Goal: Task Accomplishment & Management: Use online tool/utility

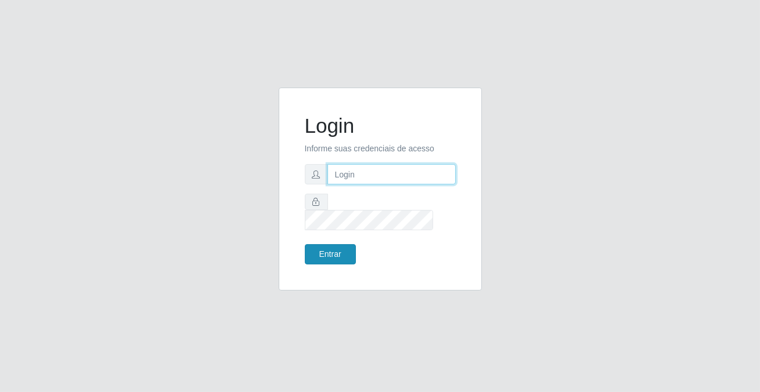
type input "[PERSON_NAME][EMAIL_ADDRESS][DOMAIN_NAME]"
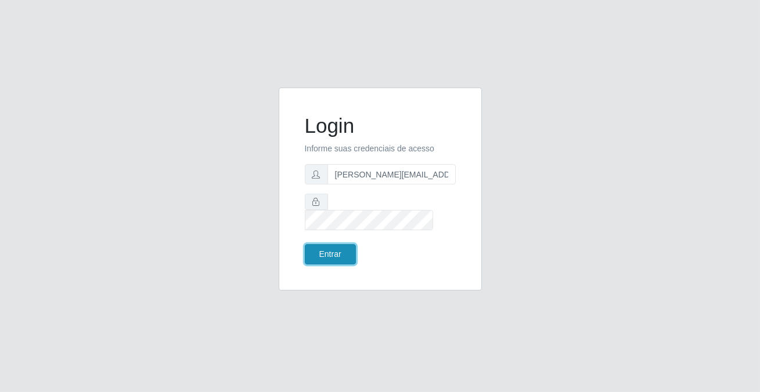
click at [330, 244] on button "Entrar" at bounding box center [330, 254] width 51 height 20
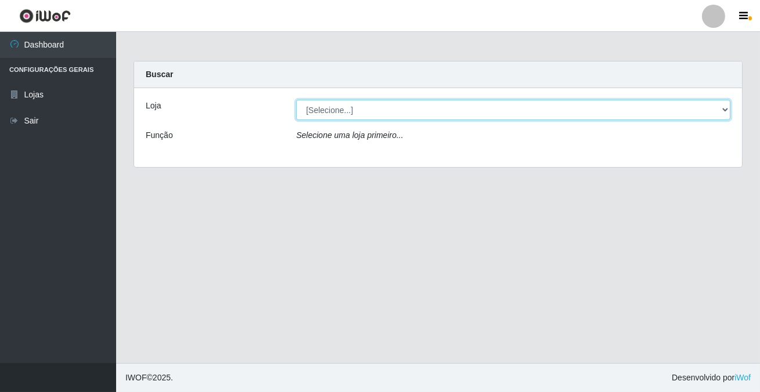
click at [726, 110] on select "[Selecione...] Rede Potiguar 2 - Macaíba" at bounding box center [513, 110] width 434 height 20
select select "101"
click at [296, 100] on select "[Selecione...] Rede Potiguar 2 - Macaíba" at bounding box center [513, 110] width 434 height 20
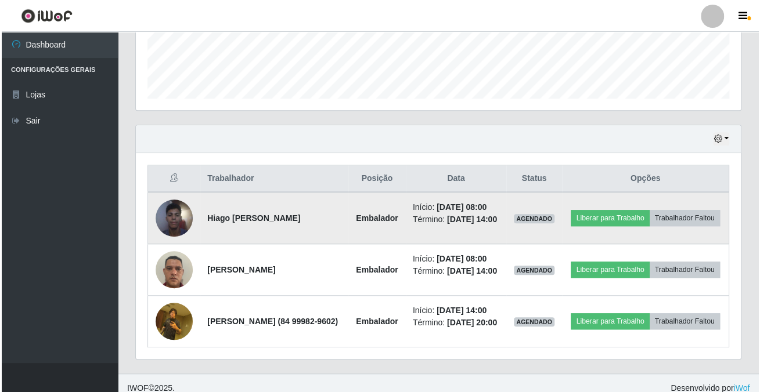
scroll to position [352, 0]
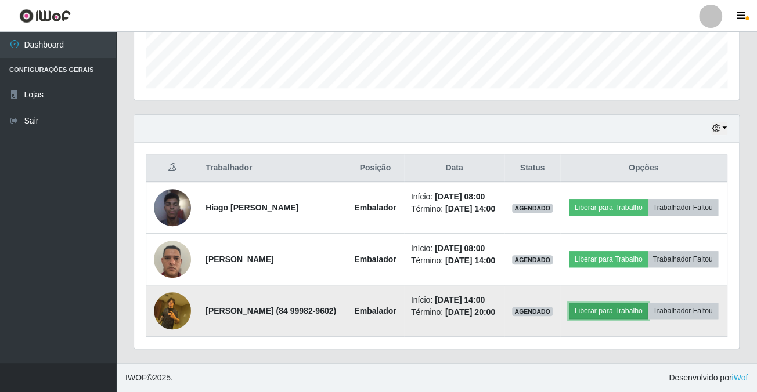
click at [644, 303] on button "Liberar para Trabalho" at bounding box center [608, 311] width 78 height 16
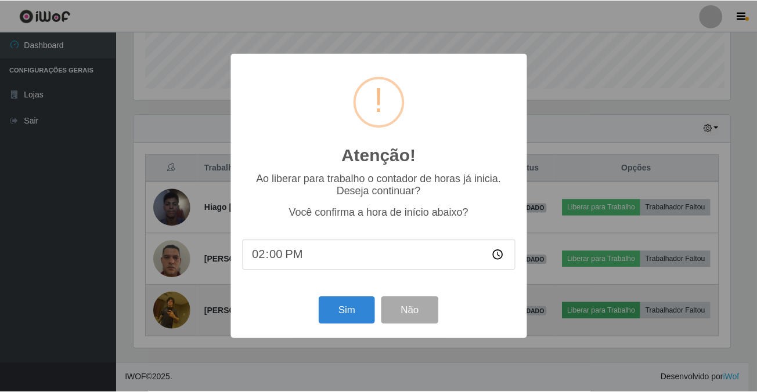
scroll to position [241, 599]
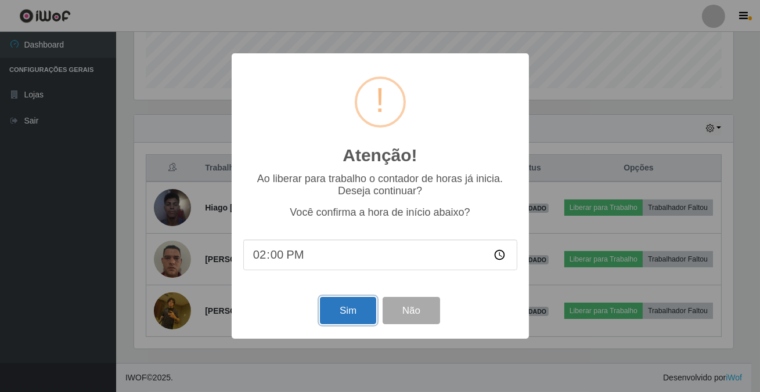
click at [343, 317] on button "Sim" at bounding box center [348, 310] width 56 height 27
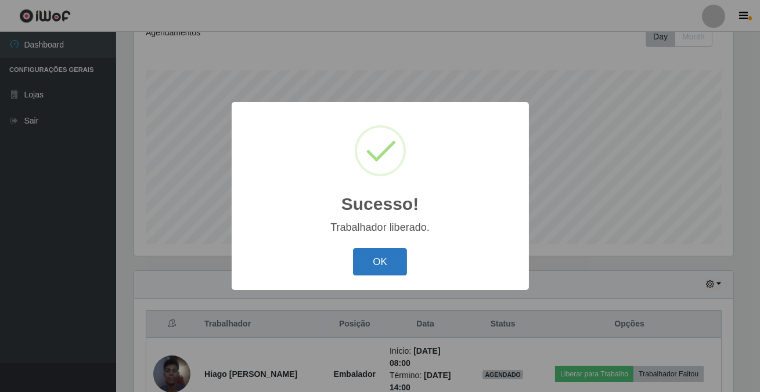
click at [388, 254] on button "OK" at bounding box center [380, 261] width 54 height 27
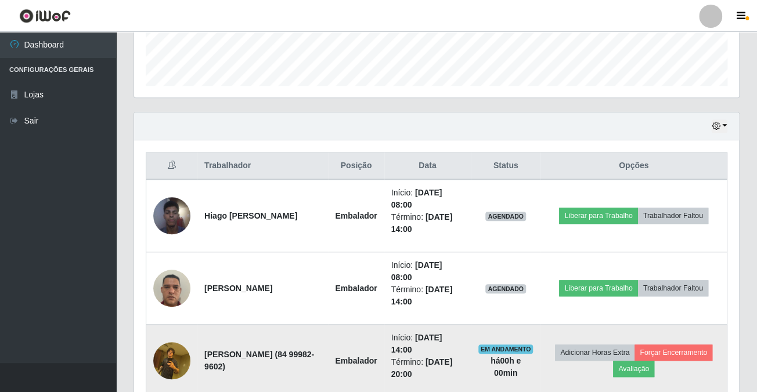
scroll to position [388, 0]
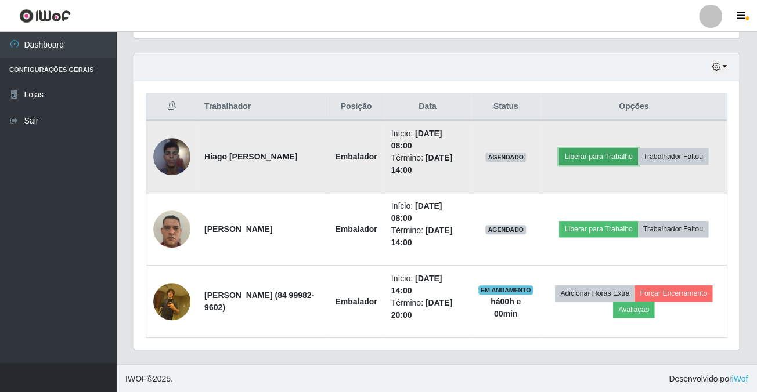
click at [618, 152] on button "Liberar para Trabalho" at bounding box center [598, 157] width 78 height 16
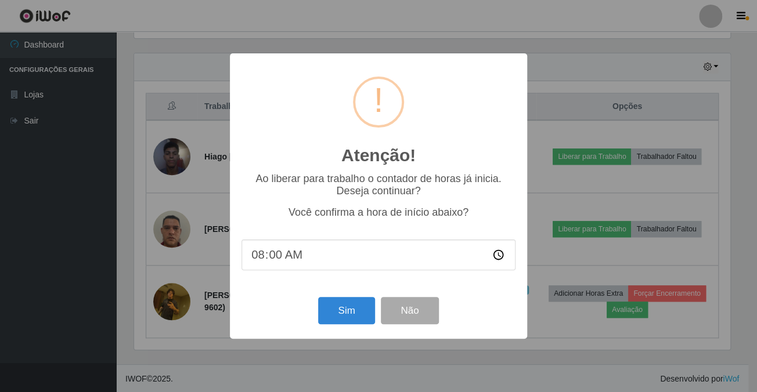
scroll to position [241, 599]
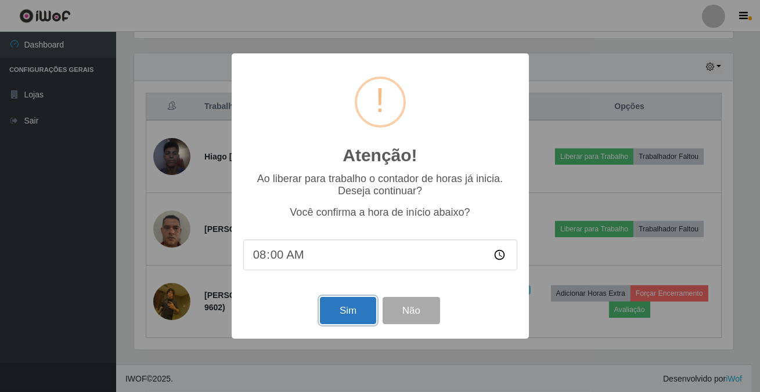
click at [325, 304] on button "Sim" at bounding box center [348, 310] width 56 height 27
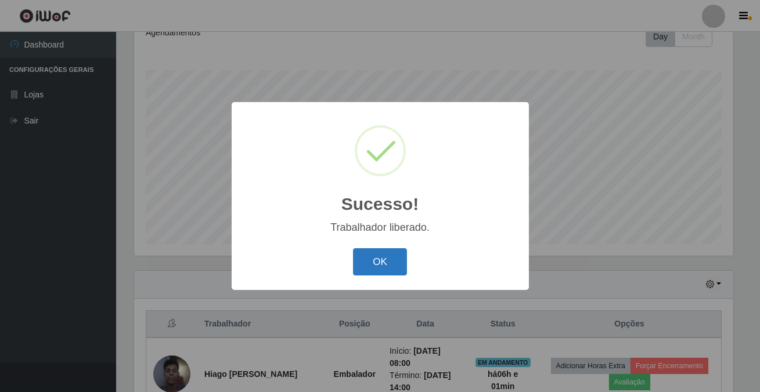
click at [384, 257] on button "OK" at bounding box center [380, 261] width 54 height 27
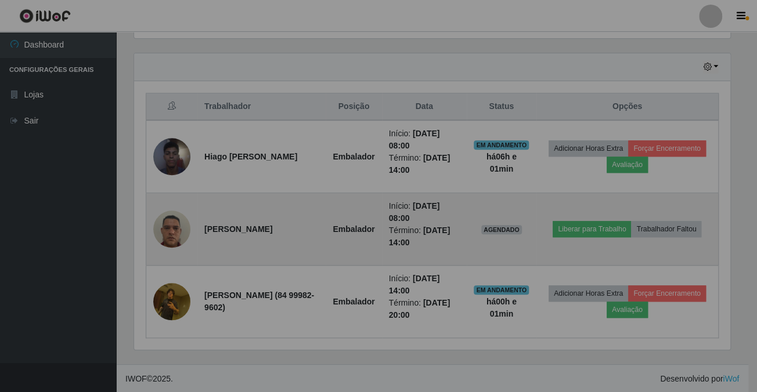
scroll to position [241, 604]
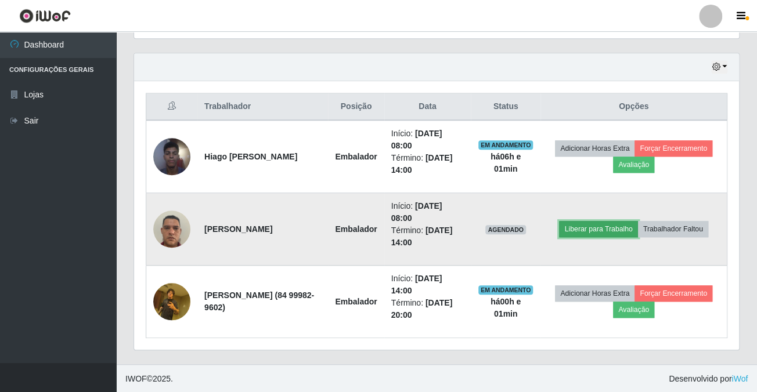
click at [593, 227] on button "Liberar para Trabalho" at bounding box center [598, 229] width 78 height 16
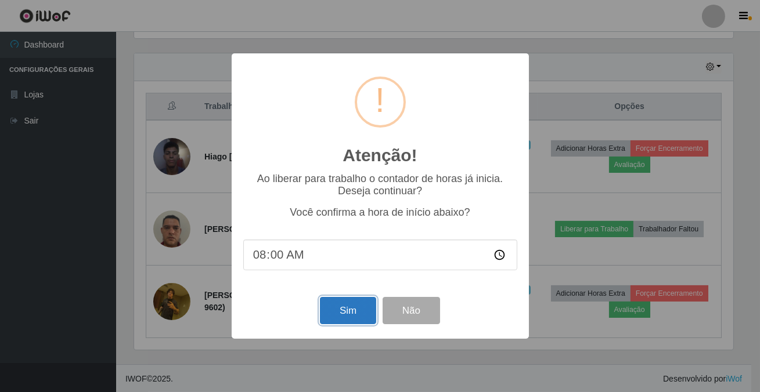
click at [356, 320] on button "Sim" at bounding box center [348, 310] width 56 height 27
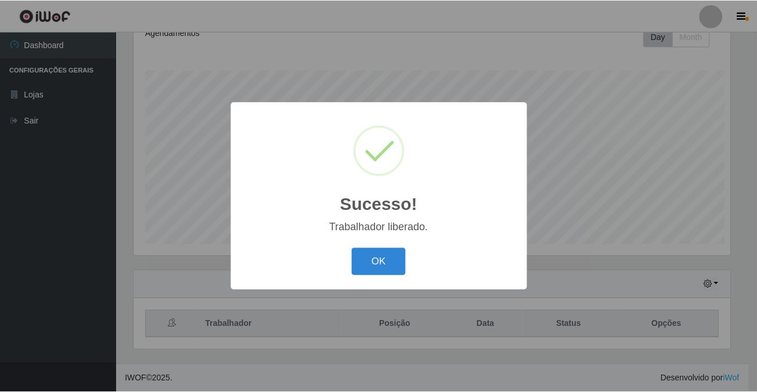
scroll to position [0, 0]
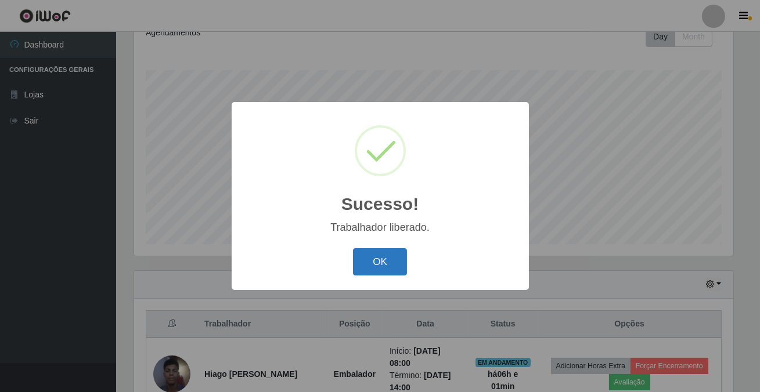
click at [390, 272] on button "OK" at bounding box center [380, 261] width 54 height 27
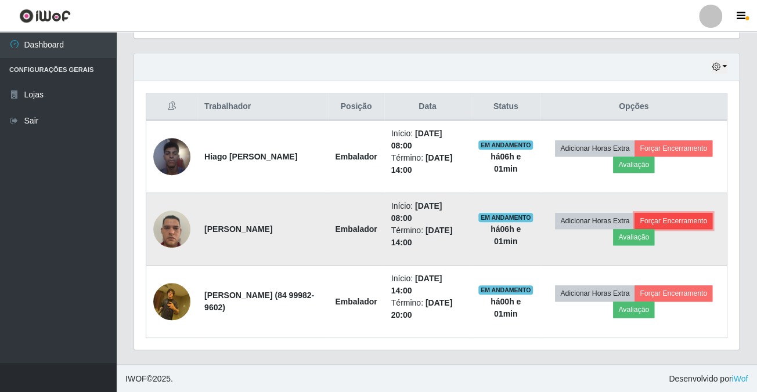
click at [701, 218] on button "Forçar Encerramento" at bounding box center [674, 221] width 78 height 16
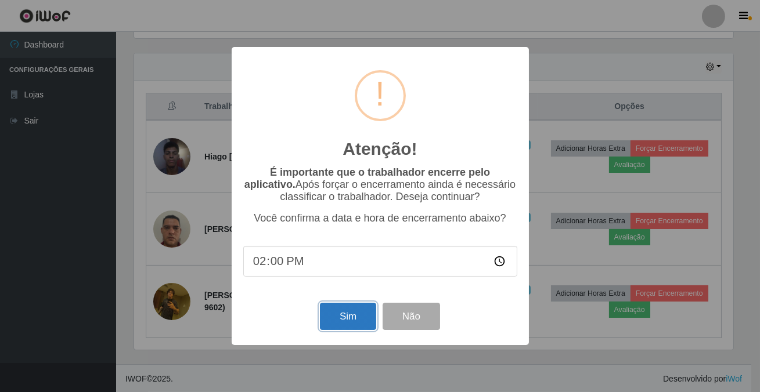
click at [354, 313] on button "Sim" at bounding box center [348, 316] width 56 height 27
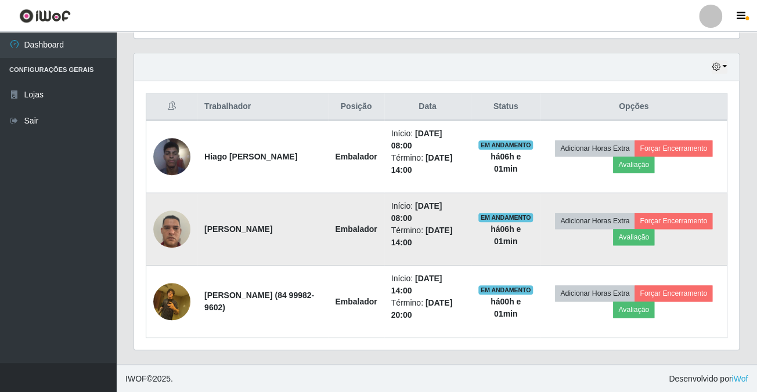
click at [719, 224] on td "Adicionar Horas Extra Forçar Encerramento Avaliação" at bounding box center [634, 229] width 186 height 73
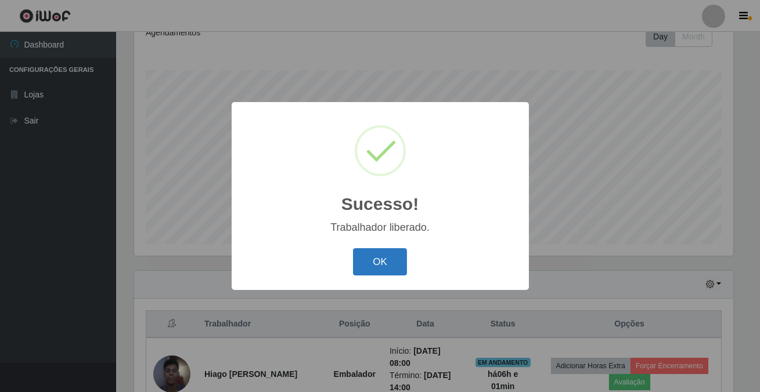
click at [370, 268] on button "OK" at bounding box center [380, 261] width 54 height 27
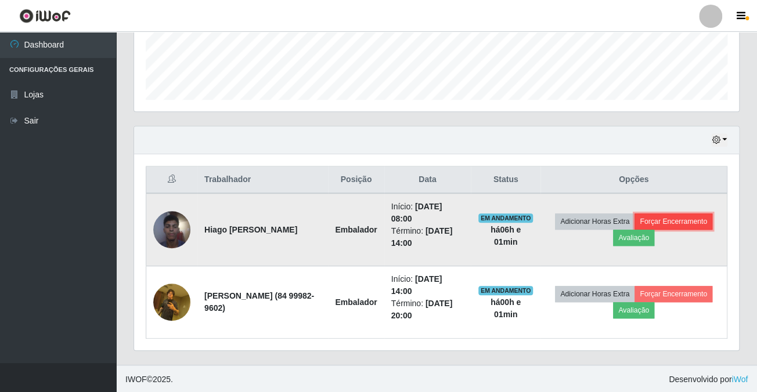
drag, startPoint x: 691, startPoint y: 221, endPoint x: 676, endPoint y: 227, distance: 16.2
click at [676, 227] on button "Forçar Encerramento" at bounding box center [674, 222] width 78 height 16
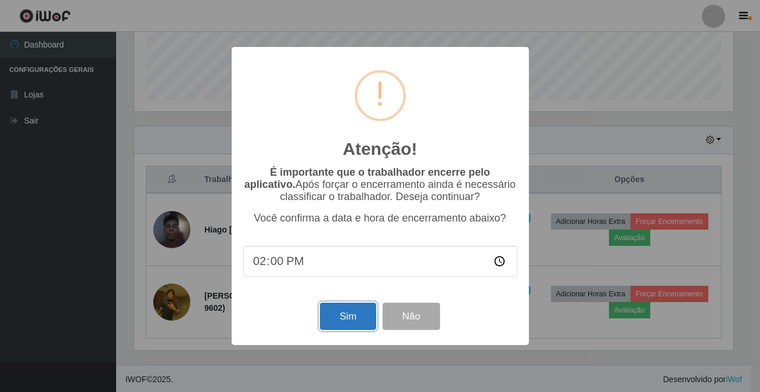
click at [350, 319] on button "Sim" at bounding box center [348, 316] width 56 height 27
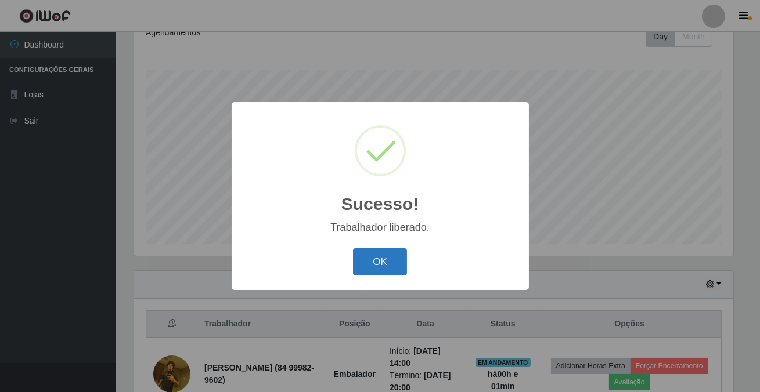
click at [379, 264] on button "OK" at bounding box center [380, 261] width 54 height 27
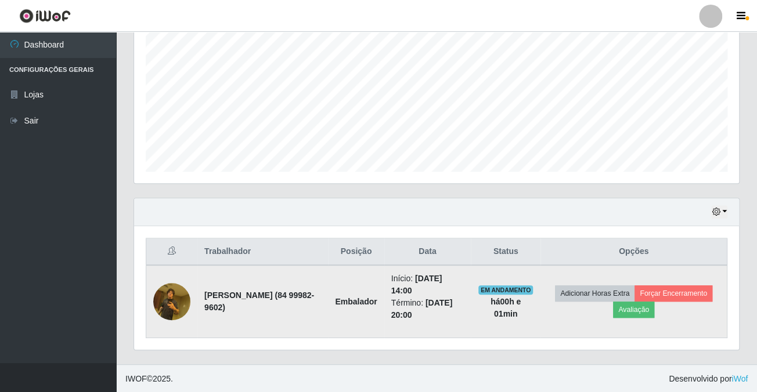
click at [175, 303] on img at bounding box center [171, 301] width 37 height 49
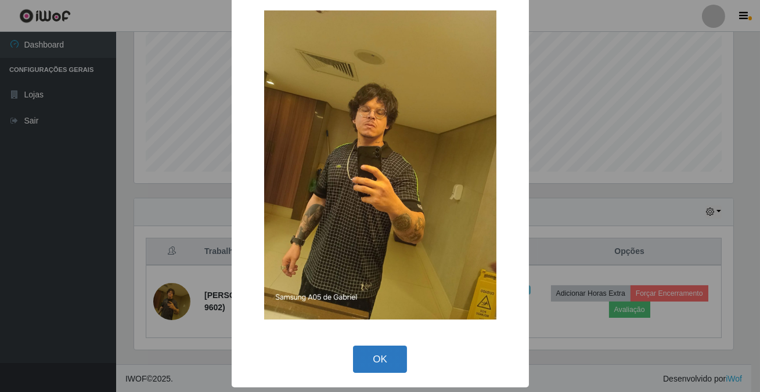
click at [374, 358] on button "OK" at bounding box center [380, 359] width 54 height 27
